Goal: Task Accomplishment & Management: Use online tool/utility

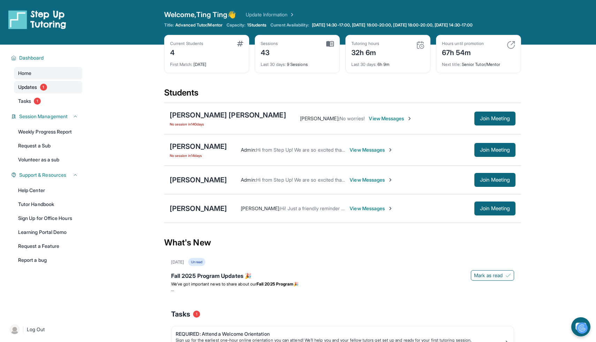
click at [52, 92] on link "Updates 1" at bounding box center [48, 87] width 68 height 13
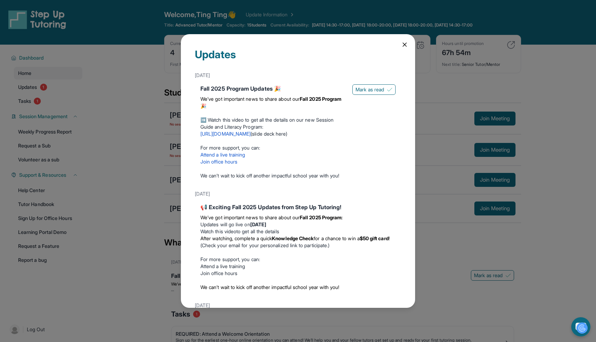
click at [405, 44] on icon at bounding box center [404, 44] width 3 height 3
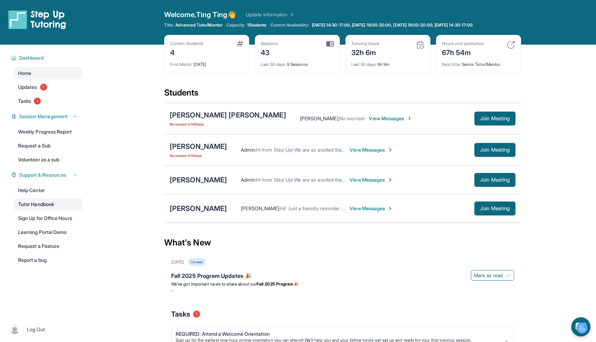
click at [56, 207] on link "Tutor Handbook" at bounding box center [48, 204] width 68 height 13
click at [492, 211] on span "Join Meeting" at bounding box center [495, 208] width 30 height 4
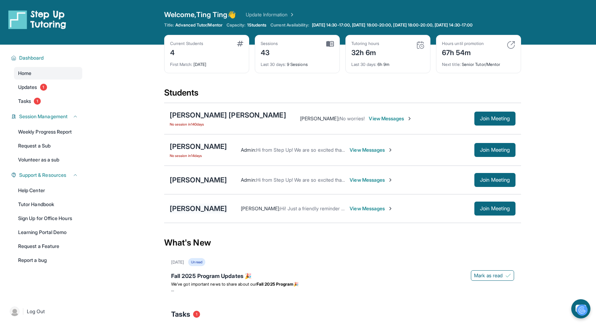
click at [199, 207] on div "[PERSON_NAME]" at bounding box center [198, 209] width 57 height 10
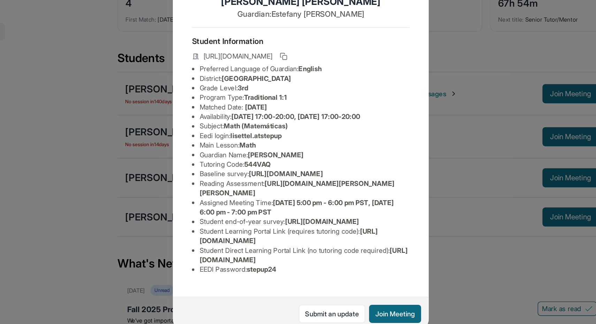
click at [427, 132] on div "[PERSON_NAME] Guardian: [PERSON_NAME] Student Information [URL][DOMAIN_NAME] Pr…" at bounding box center [298, 162] width 596 height 324
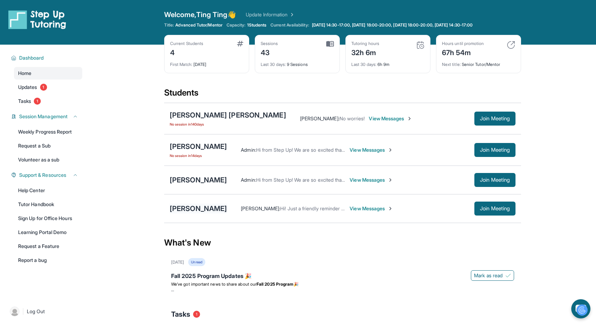
click at [218, 205] on div "[PERSON_NAME]" at bounding box center [198, 209] width 57 height 10
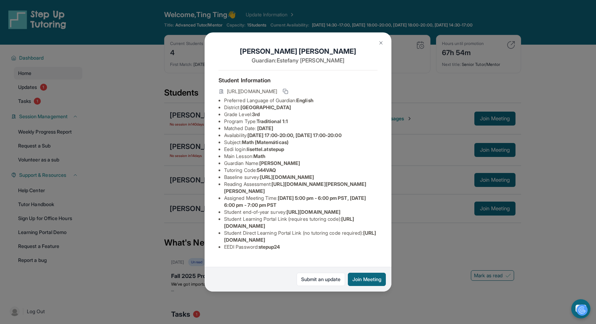
click at [383, 43] on img at bounding box center [381, 43] width 6 height 6
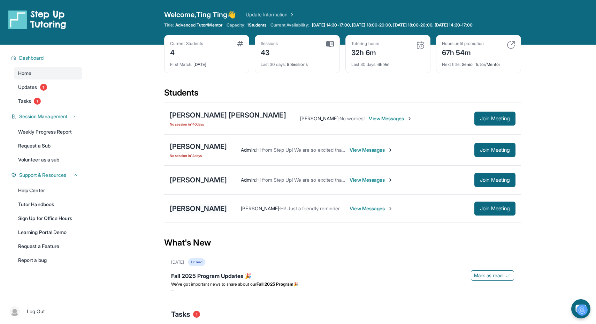
click at [196, 209] on div "[PERSON_NAME]" at bounding box center [198, 209] width 57 height 10
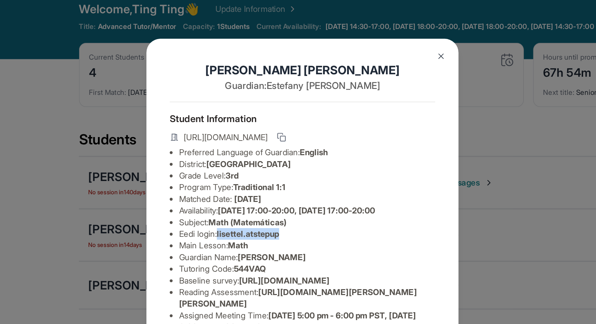
drag, startPoint x: 289, startPoint y: 149, endPoint x: 250, endPoint y: 150, distance: 39.1
click at [250, 150] on li "Eedi login : lisettel.atstepup" at bounding box center [300, 149] width 153 height 7
copy span "lisettel.atstepup"
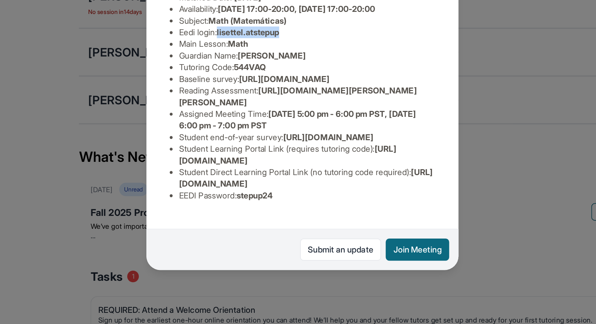
scroll to position [20, 0]
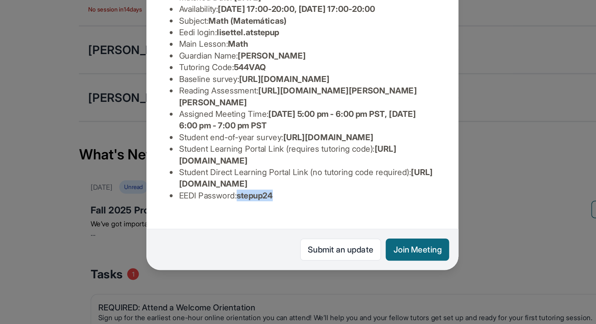
drag, startPoint x: 288, startPoint y: 256, endPoint x: 262, endPoint y: 256, distance: 25.8
click at [262, 250] on li "EEDI Password : stepup24" at bounding box center [300, 246] width 153 height 7
copy span "stepup24"
click at [398, 253] on div "[PERSON_NAME] Guardian: [PERSON_NAME] Student Information [URL][DOMAIN_NAME] Pr…" at bounding box center [298, 162] width 596 height 324
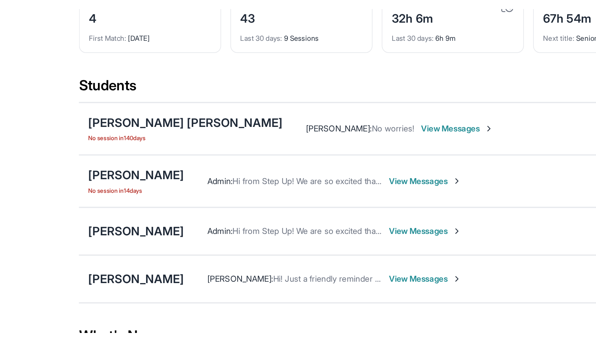
scroll to position [0, 0]
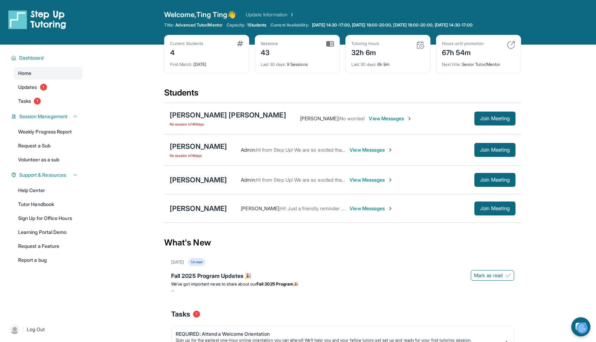
click at [208, 179] on div "[PERSON_NAME]" at bounding box center [198, 180] width 57 height 10
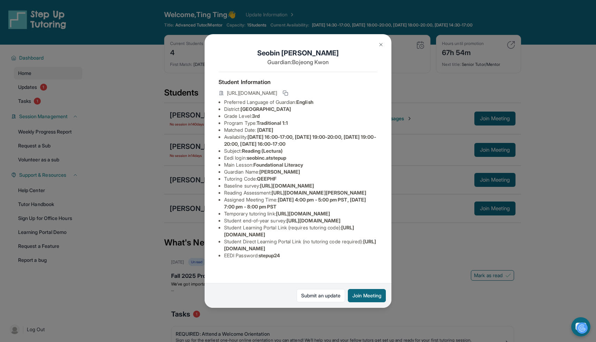
click at [384, 41] on button at bounding box center [381, 45] width 14 height 14
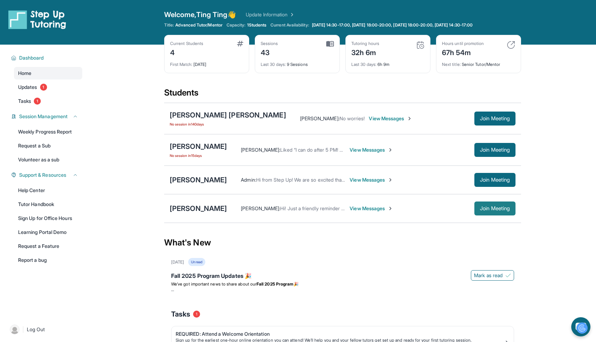
click at [498, 212] on button "Join Meeting" at bounding box center [495, 209] width 41 height 14
click at [510, 176] on button "Join Meeting" at bounding box center [495, 180] width 41 height 14
click at [200, 182] on div "[PERSON_NAME]" at bounding box center [198, 180] width 57 height 10
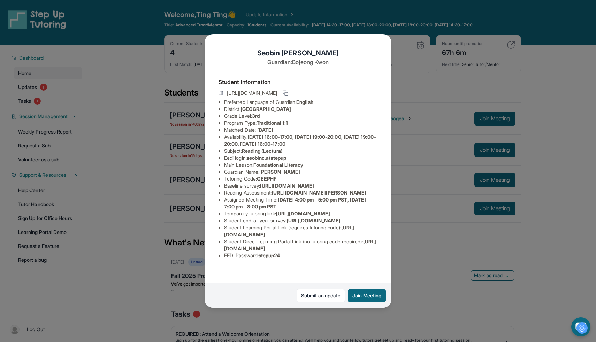
scroll to position [35, 0]
click at [380, 43] on img at bounding box center [381, 45] width 6 height 6
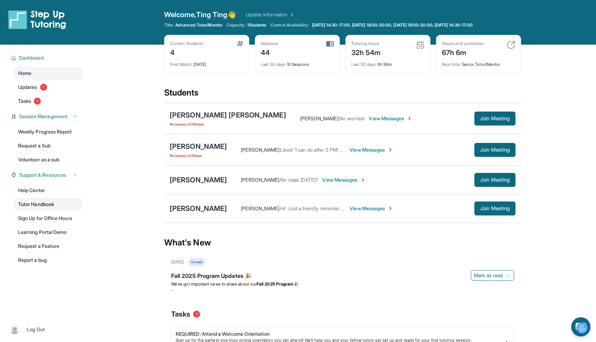
click at [49, 208] on link "Tutor Handbook" at bounding box center [48, 204] width 68 height 13
click at [193, 177] on div "[PERSON_NAME]" at bounding box center [198, 180] width 57 height 10
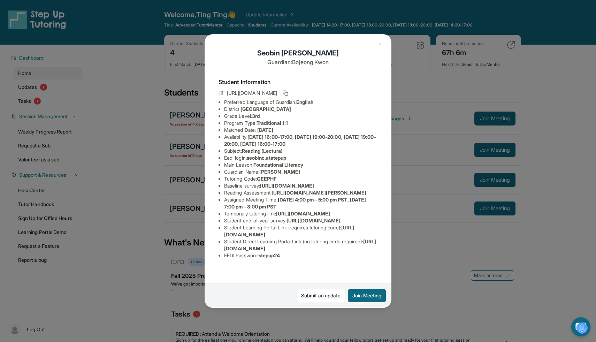
click at [381, 45] on img at bounding box center [381, 45] width 6 height 6
